Goal: Find specific page/section: Find specific page/section

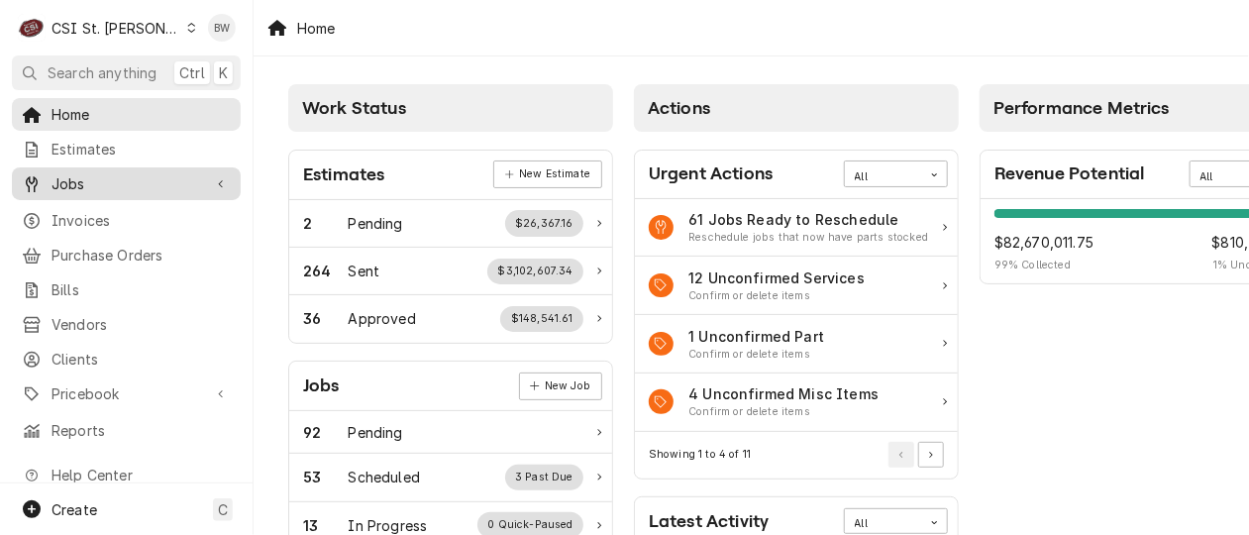
click at [135, 171] on div "Jobs" at bounding box center [126, 183] width 221 height 25
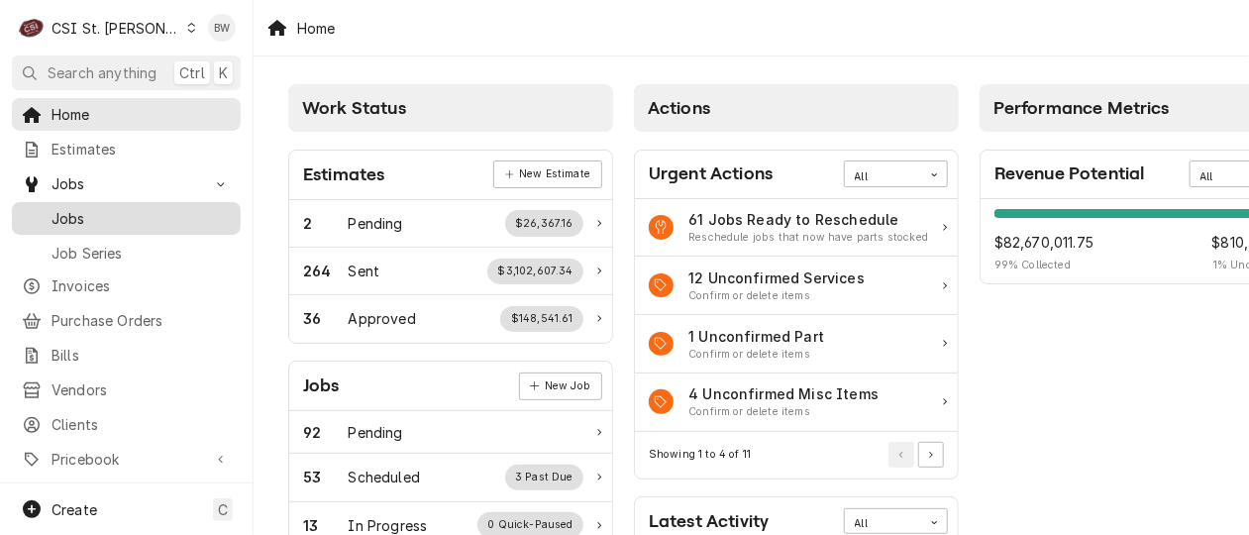
click at [134, 208] on span "Jobs" at bounding box center [141, 218] width 179 height 21
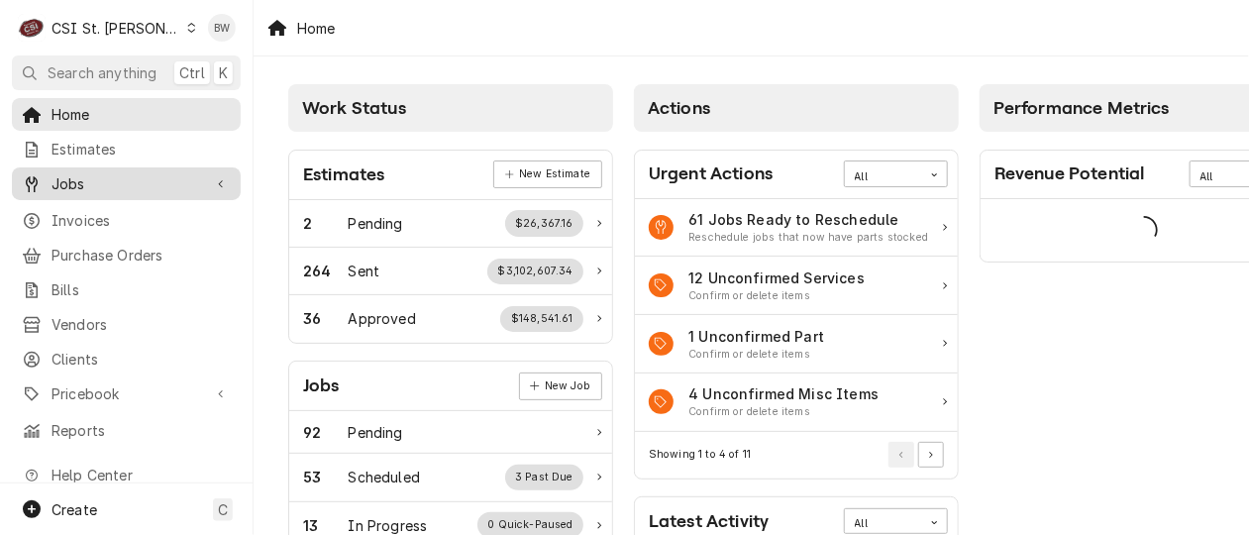
click at [138, 176] on span "Jobs" at bounding box center [127, 183] width 150 height 21
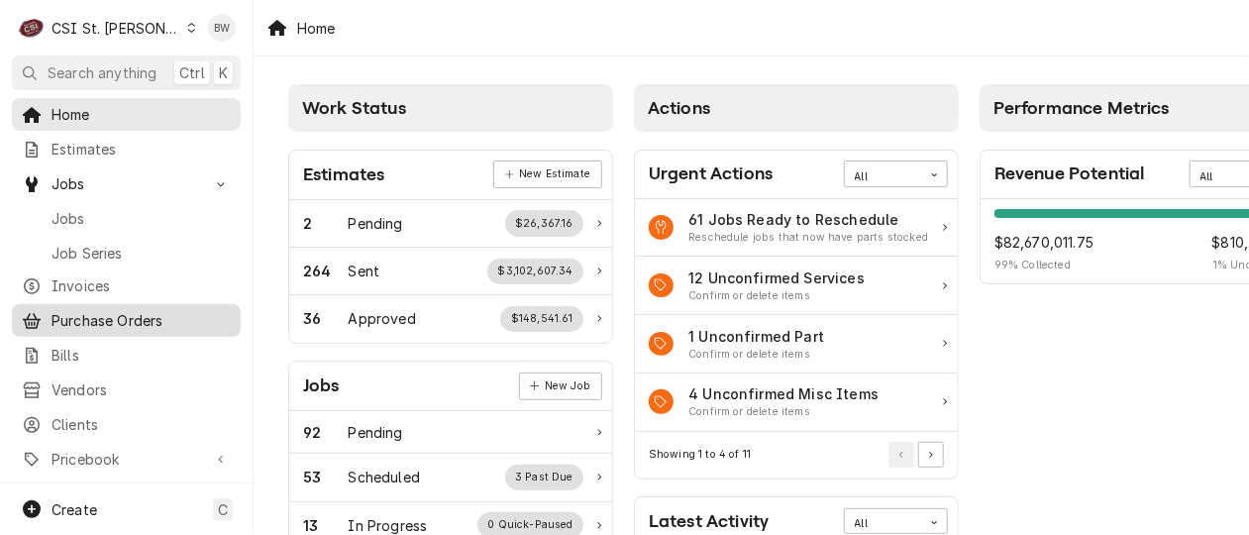
click at [132, 310] on span "Purchase Orders" at bounding box center [141, 320] width 179 height 21
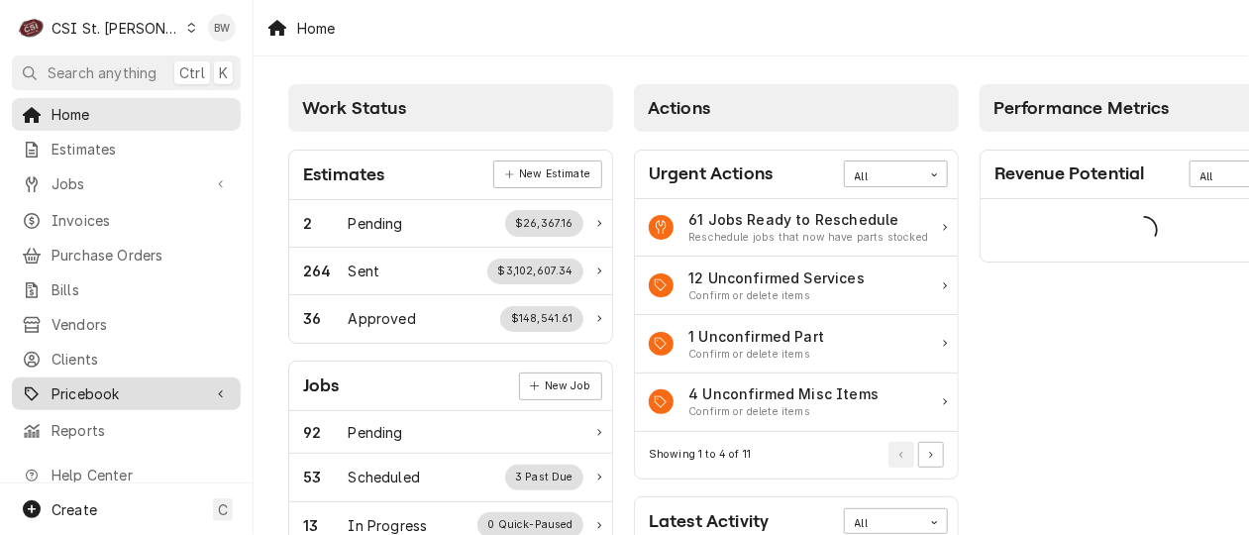
click at [100, 383] on span "Pricebook" at bounding box center [127, 393] width 150 height 21
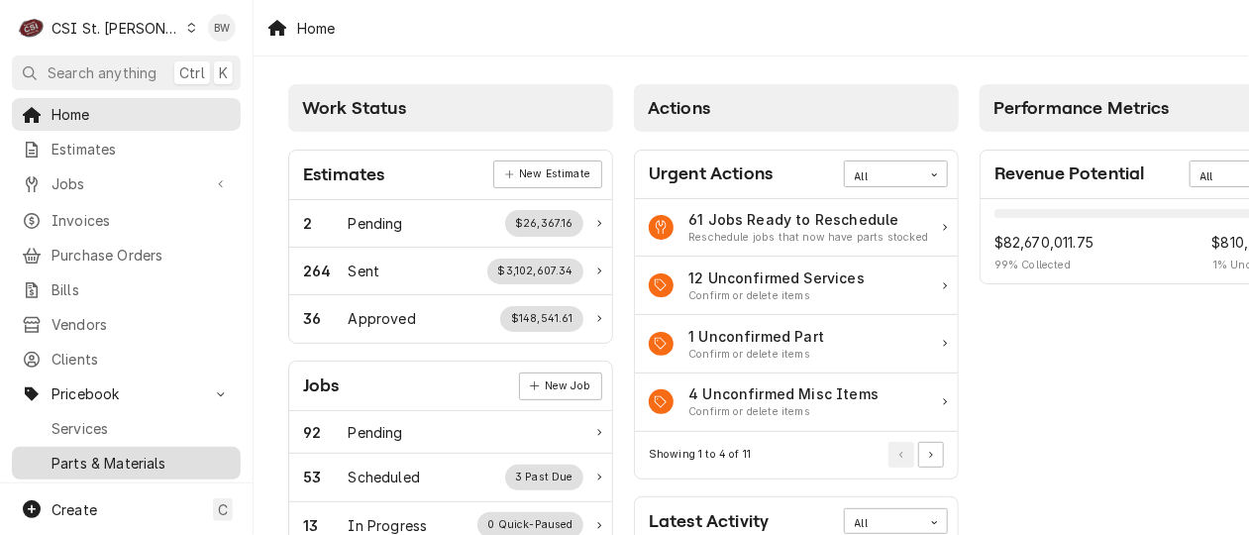
click at [94, 453] on span "Parts & Materials" at bounding box center [141, 463] width 179 height 21
